Goal: Task Accomplishment & Management: Manage account settings

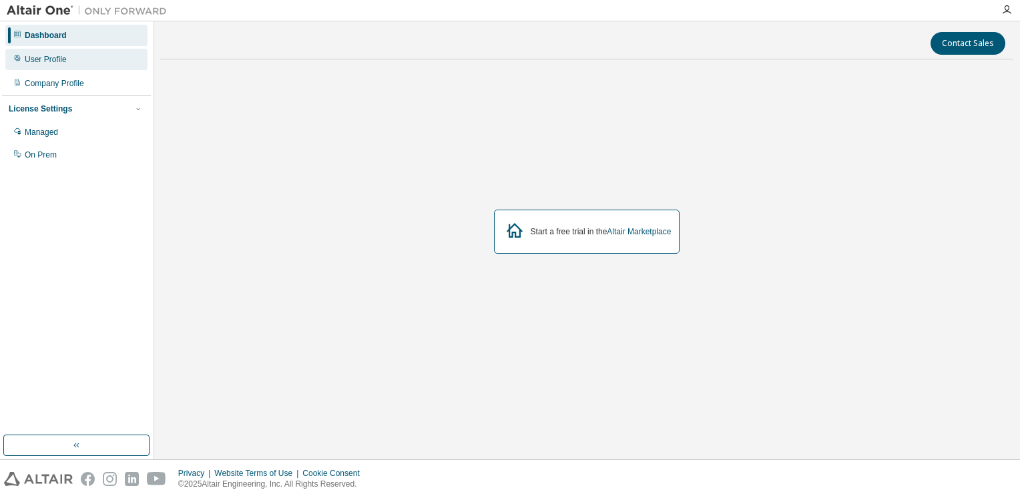
click at [83, 61] on div "User Profile" at bounding box center [76, 59] width 142 height 21
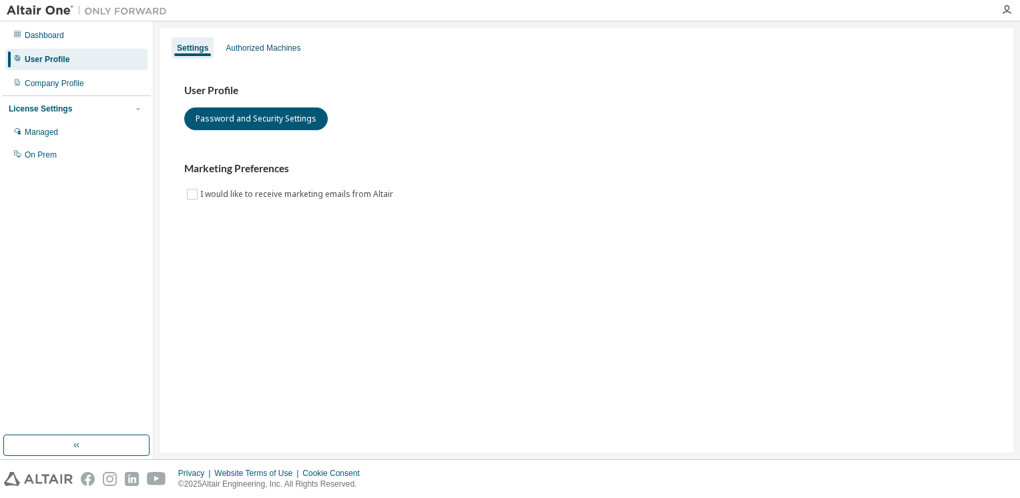
click at [117, 95] on div "Dashboard User Profile Company Profile License Settings Managed On Prem" at bounding box center [76, 95] width 149 height 144
click at [93, 84] on div "Company Profile" at bounding box center [76, 83] width 142 height 21
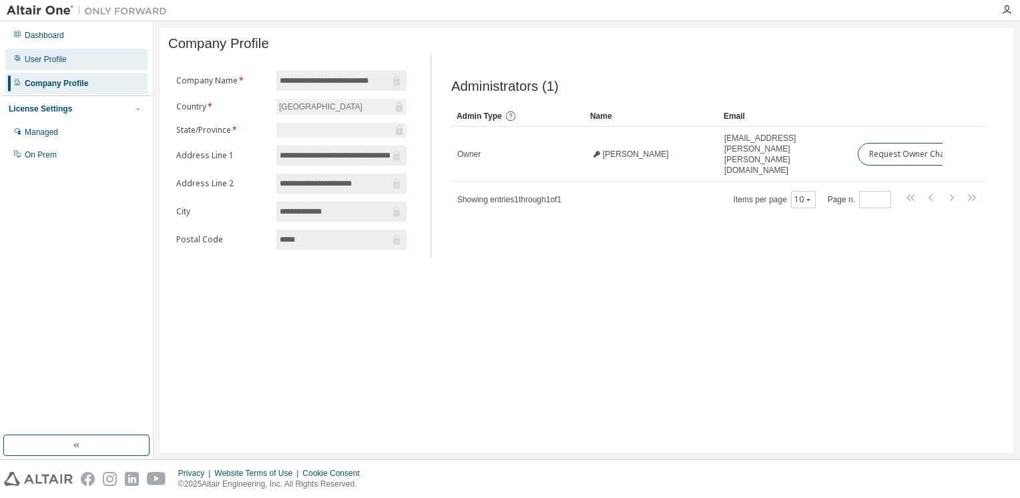
click at [87, 65] on div "User Profile" at bounding box center [76, 59] width 142 height 21
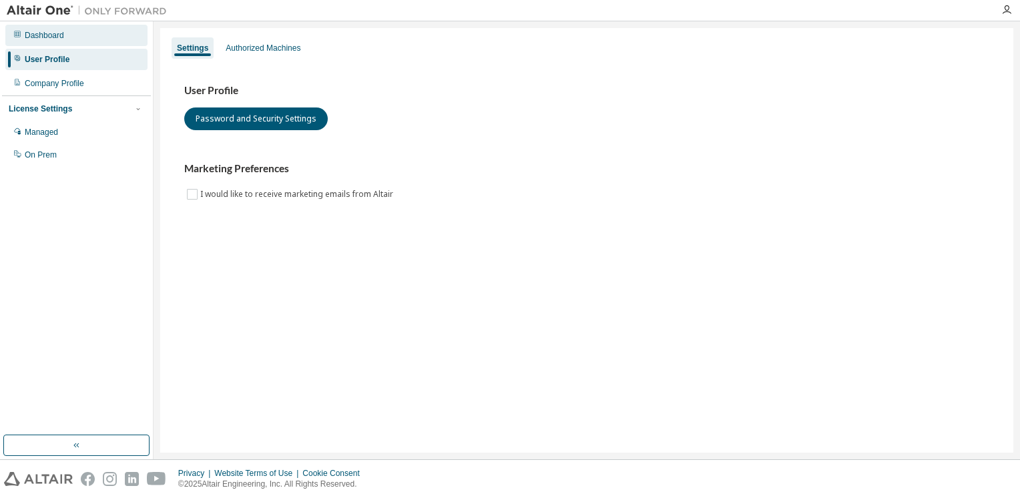
click at [43, 36] on div "Dashboard" at bounding box center [44, 35] width 39 height 11
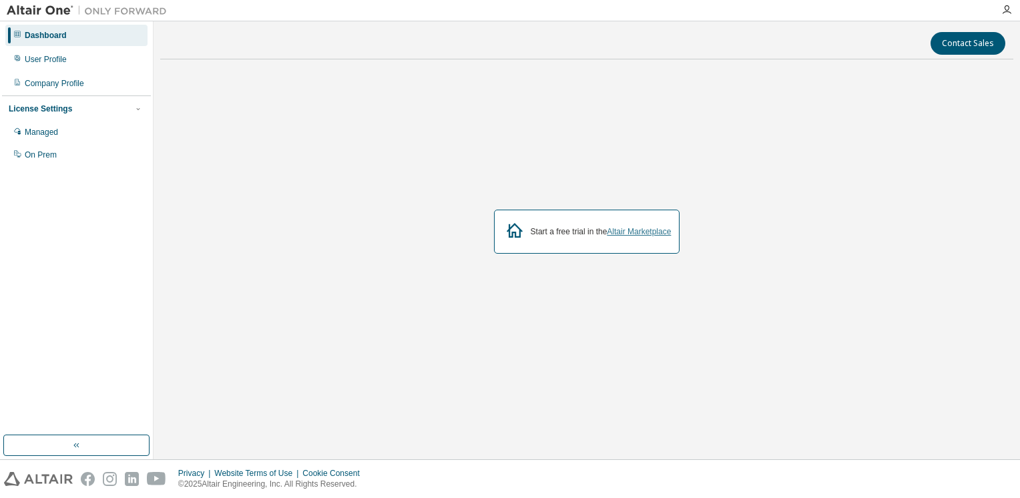
click at [630, 230] on link "Altair Marketplace" at bounding box center [639, 231] width 64 height 9
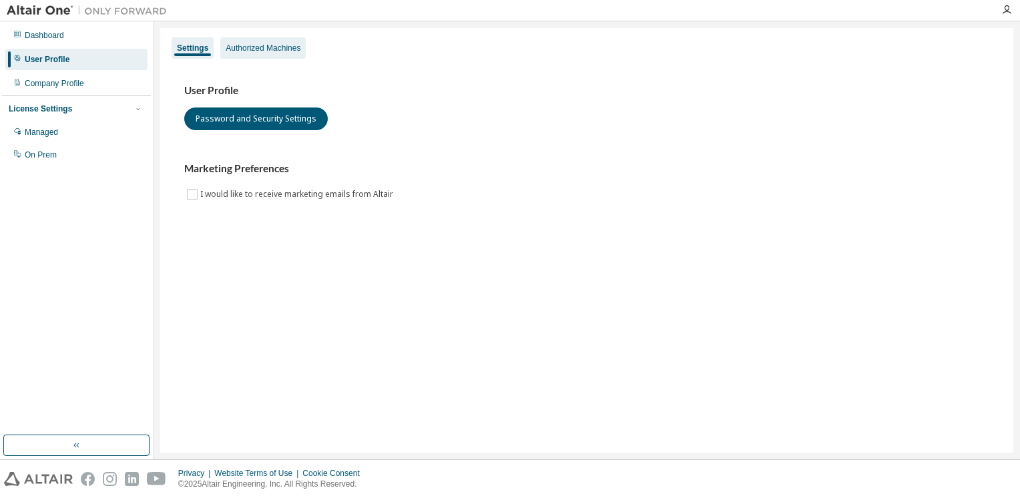
click at [242, 57] on div "Authorized Machines" at bounding box center [262, 47] width 85 height 21
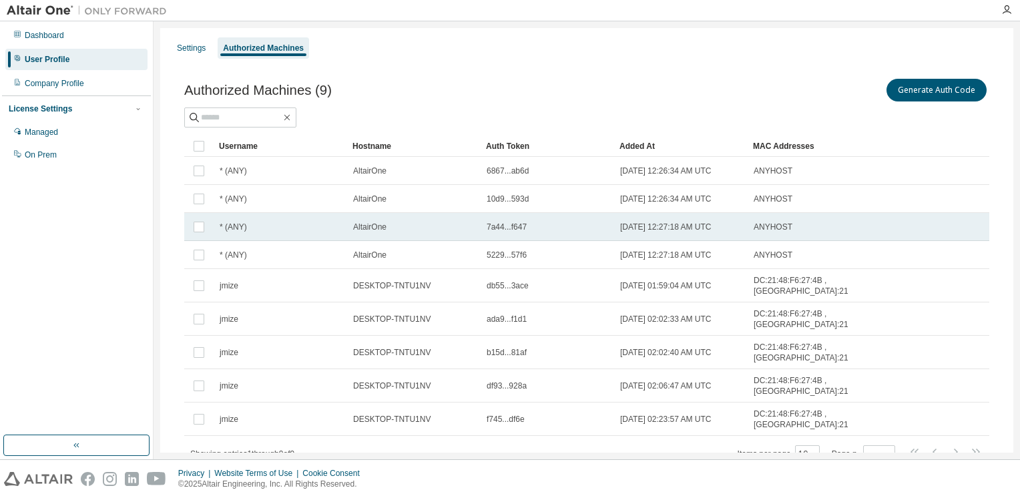
scroll to position [51, 0]
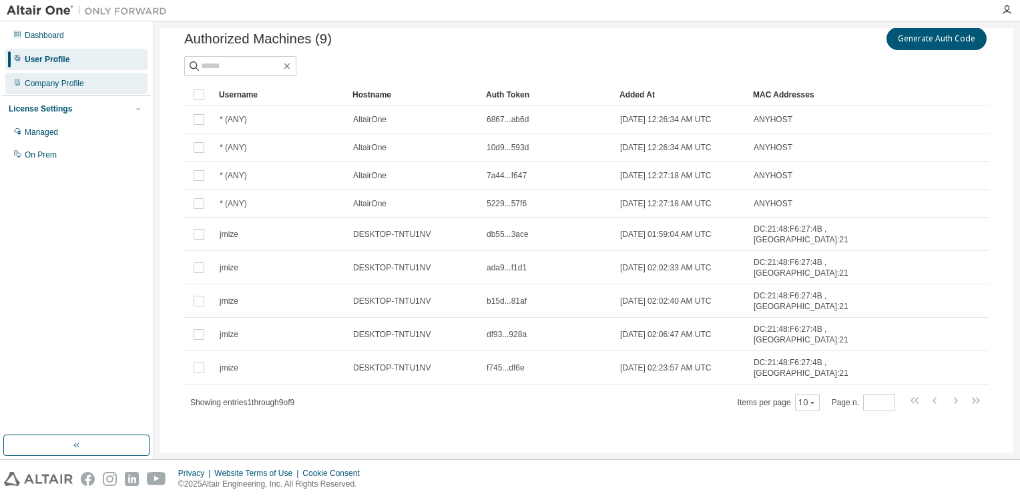
click at [64, 79] on div "Company Profile" at bounding box center [54, 83] width 59 height 11
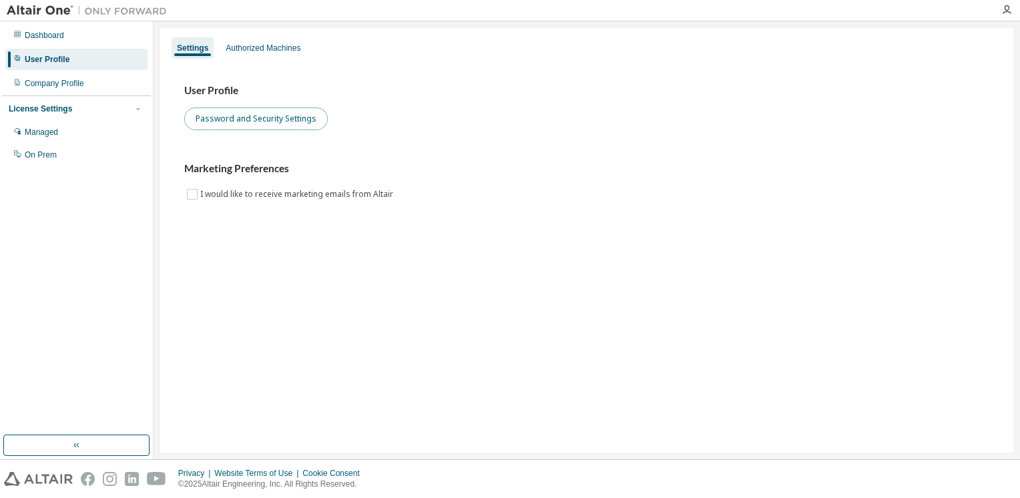
click at [232, 116] on button "Password and Security Settings" at bounding box center [256, 118] width 144 height 23
click at [1004, 17] on div at bounding box center [1006, 10] width 27 height 20
click at [1007, 11] on icon "button" at bounding box center [1007, 10] width 11 height 11
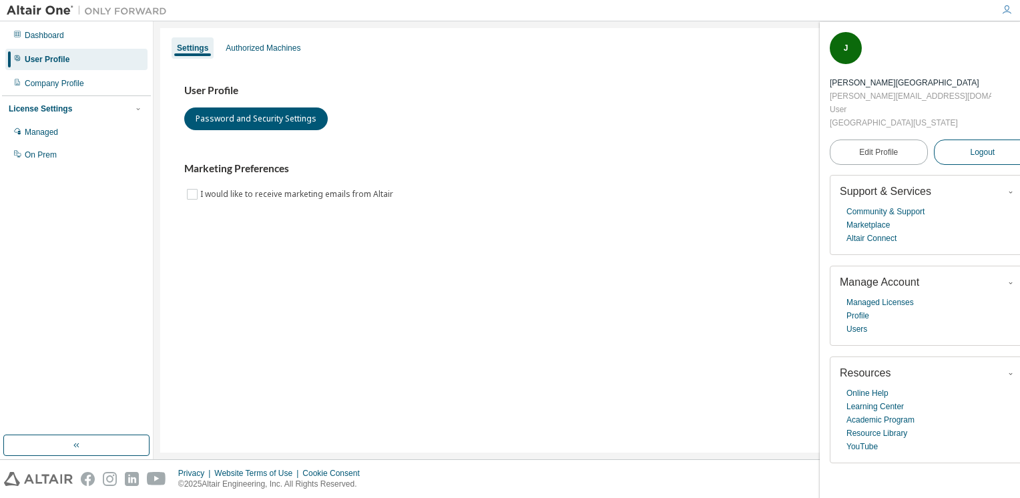
click at [977, 146] on span "Logout" at bounding box center [982, 152] width 25 height 13
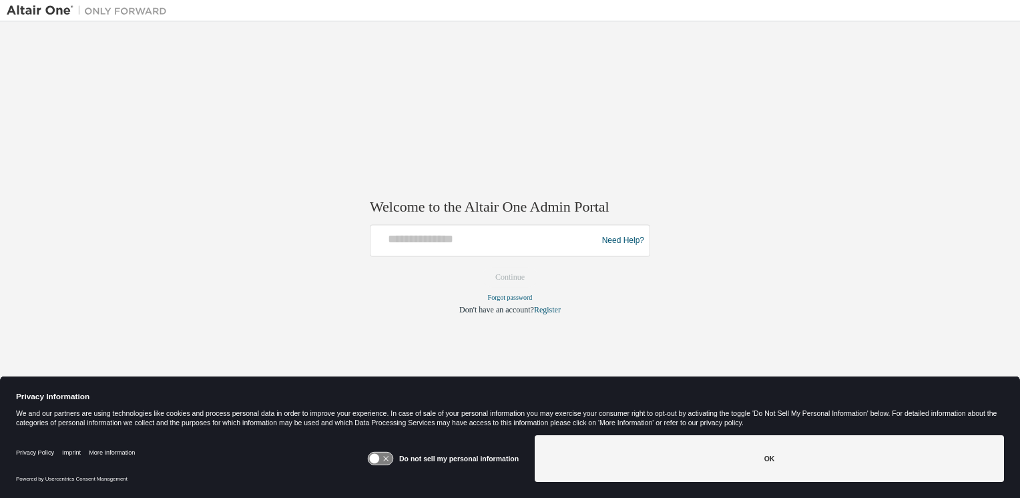
click at [453, 251] on div at bounding box center [486, 240] width 220 height 25
click at [442, 242] on input "text" at bounding box center [486, 237] width 220 height 19
type input "**********"
click at [518, 282] on button "Continue" at bounding box center [509, 278] width 57 height 20
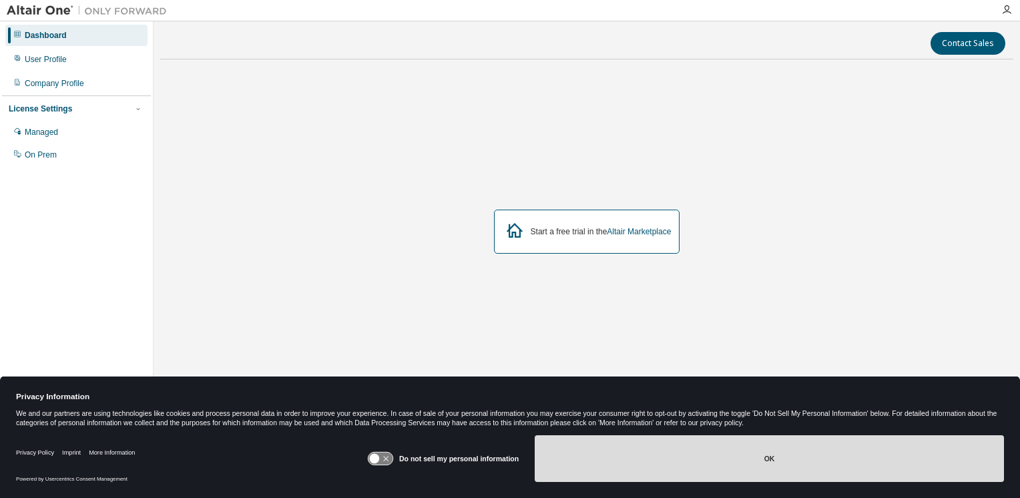
click at [645, 456] on button "OK" at bounding box center [769, 458] width 469 height 47
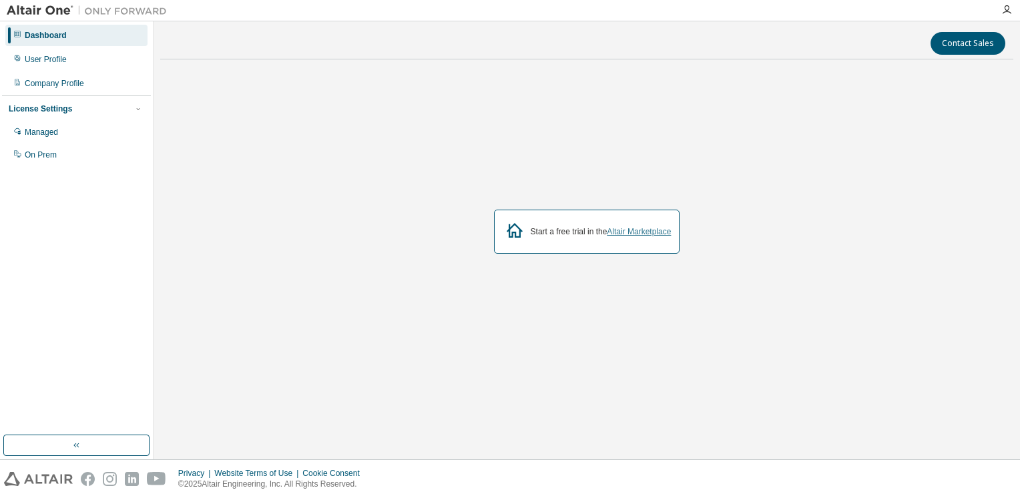
click at [625, 231] on link "Altair Marketplace" at bounding box center [639, 231] width 64 height 9
